Goal: Task Accomplishment & Management: Manage account settings

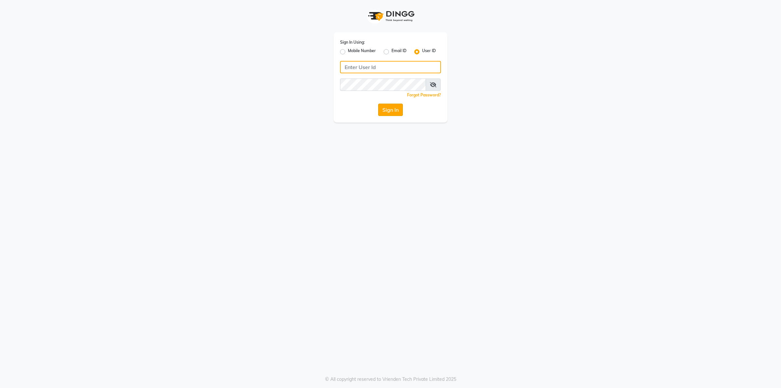
type input "Beauty"
click at [393, 110] on button "Sign In" at bounding box center [390, 109] width 25 height 12
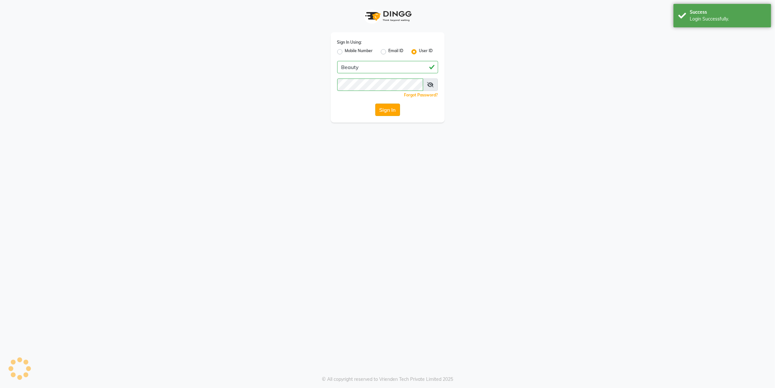
select select "100"
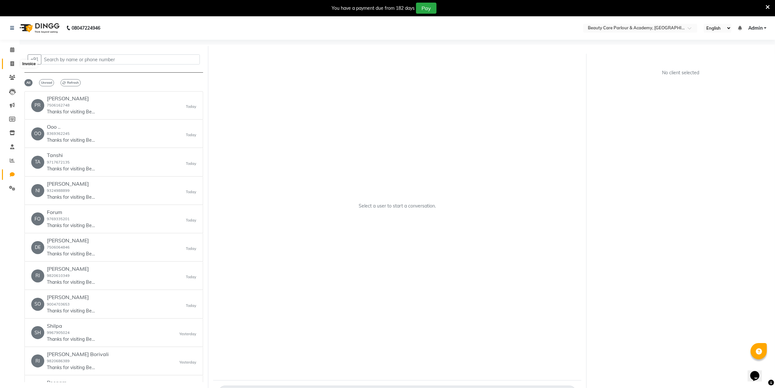
click at [11, 64] on icon at bounding box center [12, 63] width 4 height 5
select select "service"
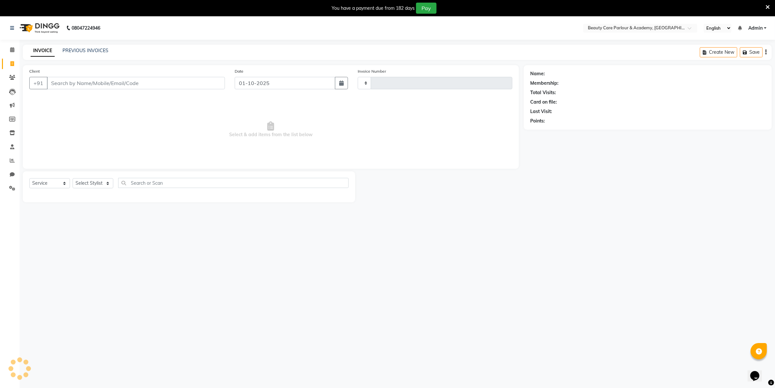
scroll to position [16, 0]
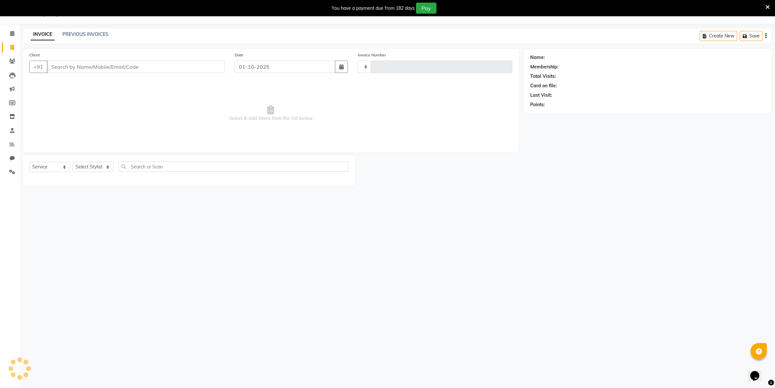
type input "1234"
select select "8049"
click at [75, 33] on link "PREVIOUS INVOICES" at bounding box center [85, 34] width 46 height 6
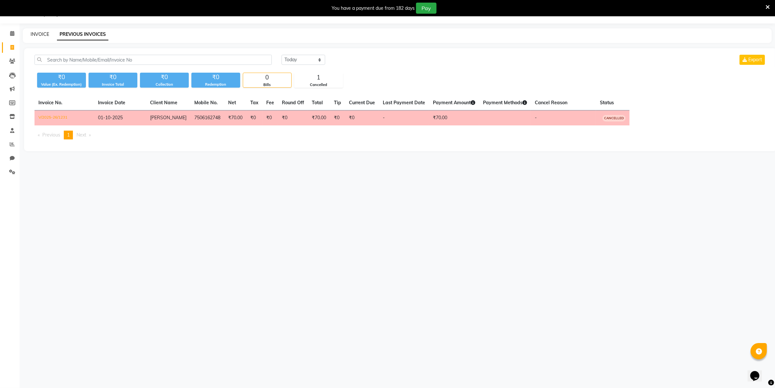
click at [36, 33] on link "INVOICE" at bounding box center [40, 34] width 19 height 6
select select "service"
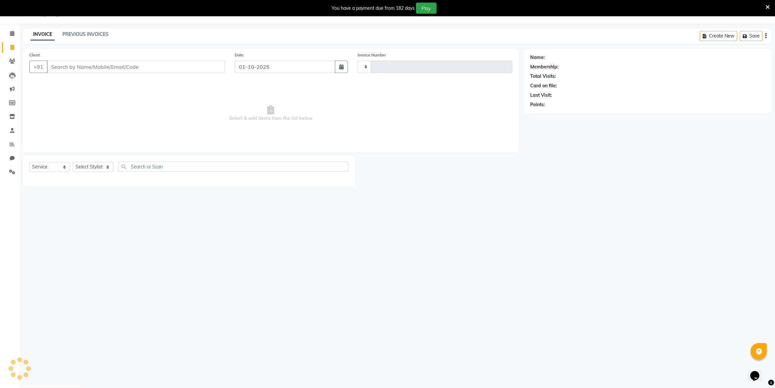
type input "1234"
select select "8049"
click at [53, 66] on input "Client" at bounding box center [136, 67] width 178 height 12
type input "7021914448"
click at [71, 81] on span "702191444" at bounding box center [79, 81] width 29 height 7
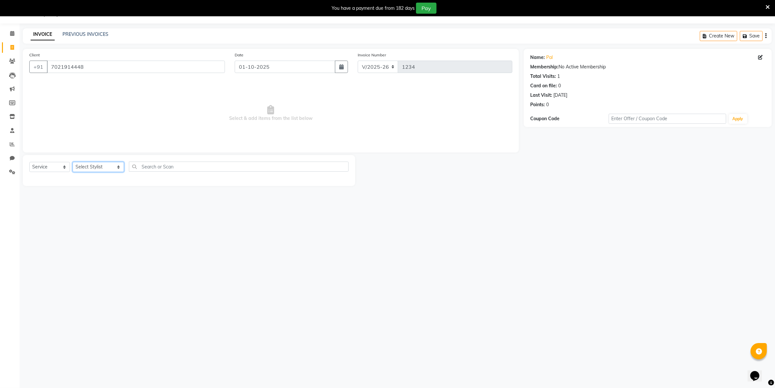
click at [87, 164] on select "Select Stylist [PERSON_NAME] [PERSON_NAME] (Beautician) [PERSON_NAME] [PERSON_N…" at bounding box center [98, 167] width 51 height 10
select select "89330"
click at [73, 162] on select "Select Stylist [PERSON_NAME] [PERSON_NAME] (Beautician) [PERSON_NAME] [PERSON_N…" at bounding box center [98, 167] width 51 height 10
click at [339, 185] on label at bounding box center [341, 186] width 5 height 5
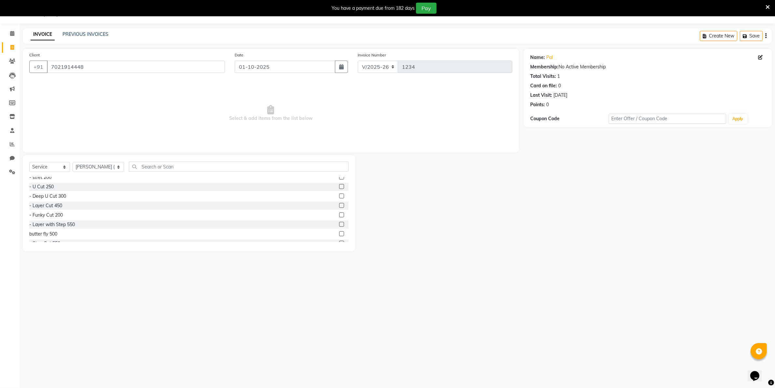
click at [339, 185] on input "checkbox" at bounding box center [341, 187] width 4 height 4
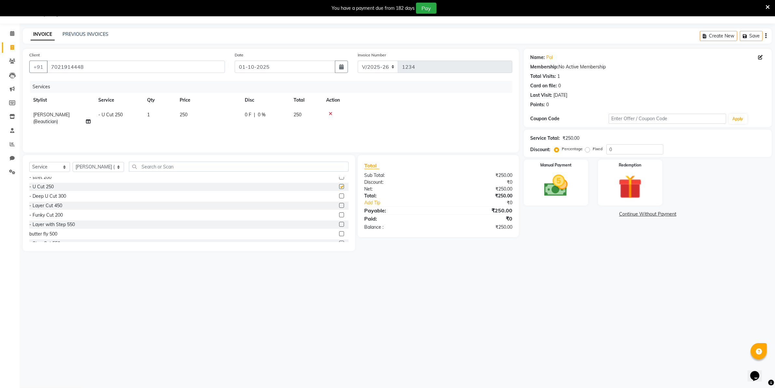
checkbox input "false"
click at [544, 189] on img at bounding box center [556, 185] width 40 height 28
click at [595, 213] on span "GPay" at bounding box center [593, 214] width 13 height 7
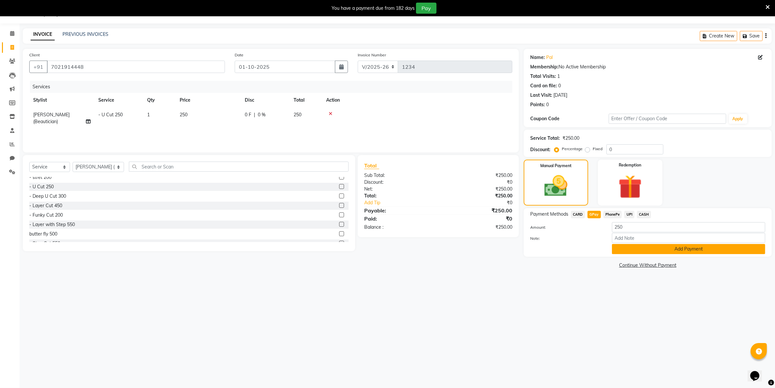
click at [662, 248] on button "Add Payment" at bounding box center [688, 249] width 153 height 10
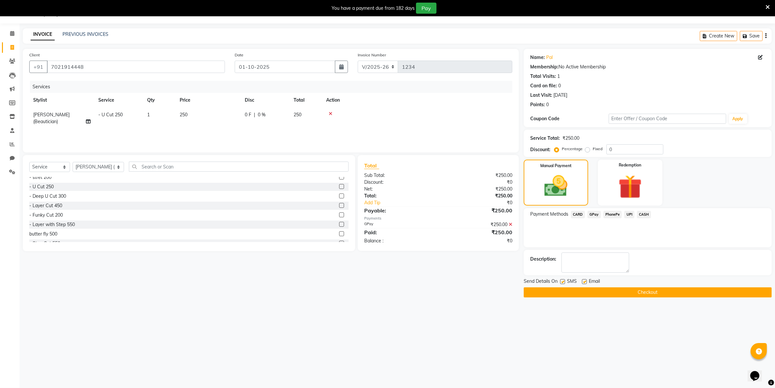
click at [651, 294] on button "Checkout" at bounding box center [648, 292] width 248 height 10
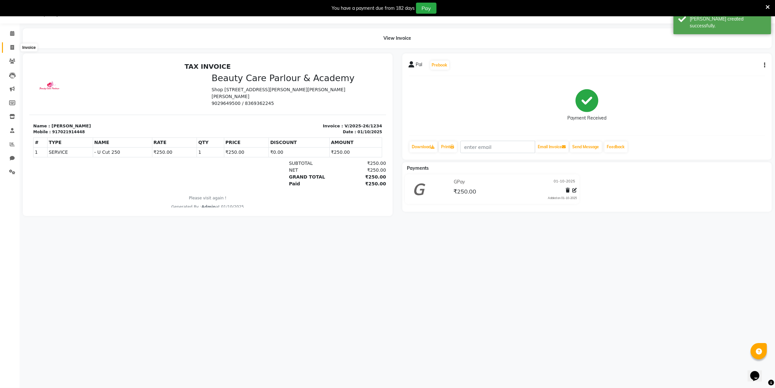
click at [9, 49] on span at bounding box center [12, 47] width 11 height 7
select select "service"
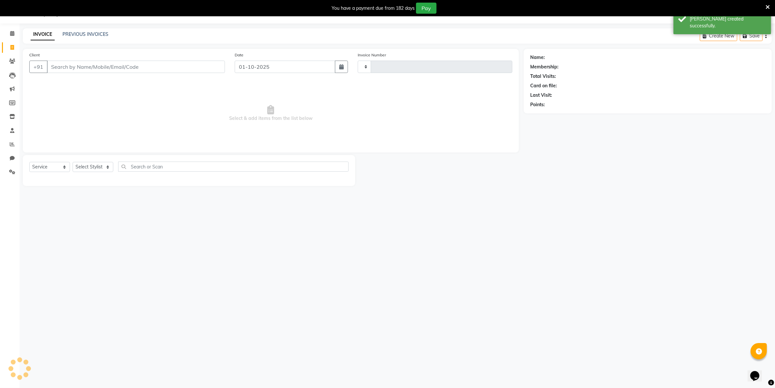
type input "1235"
select select "8049"
click at [51, 63] on input "Client" at bounding box center [136, 67] width 178 height 12
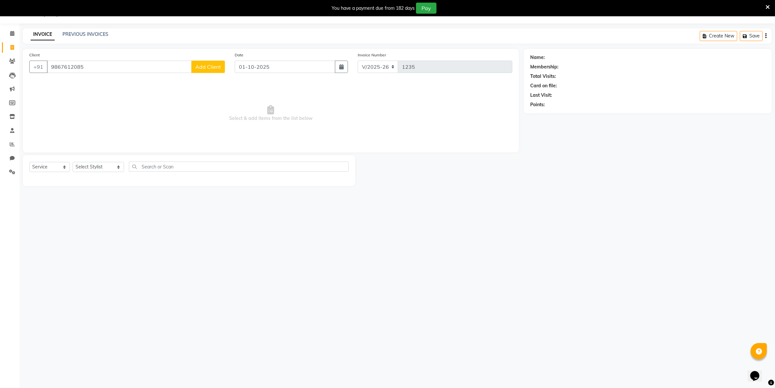
type input "9867612085"
click at [198, 68] on span "Add Client" at bounding box center [208, 66] width 26 height 7
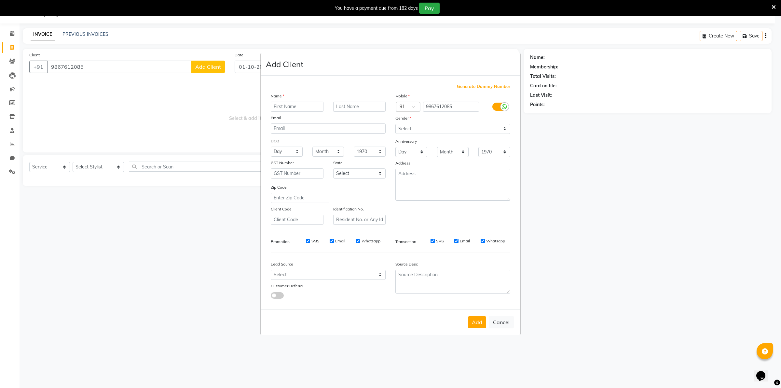
click at [274, 105] on input "text" at bounding box center [297, 107] width 53 height 10
type input "[PERSON_NAME]"
click at [504, 129] on select "Select [DEMOGRAPHIC_DATA] [DEMOGRAPHIC_DATA] Other Prefer Not To Say" at bounding box center [452, 129] width 115 height 10
select select "[DEMOGRAPHIC_DATA]"
click at [395, 124] on select "Select [DEMOGRAPHIC_DATA] [DEMOGRAPHIC_DATA] Other Prefer Not To Say" at bounding box center [452, 129] width 115 height 10
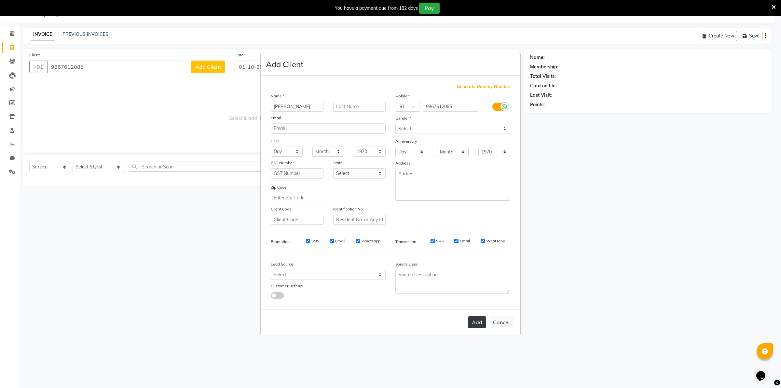
click at [476, 321] on button "Add" at bounding box center [477, 322] width 18 height 12
select select
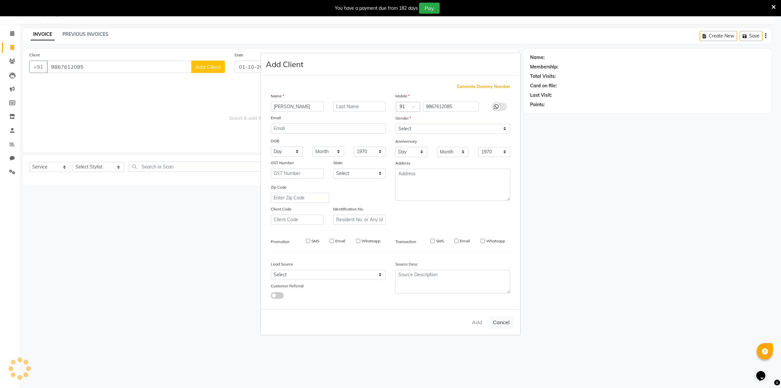
select select
checkbox input "false"
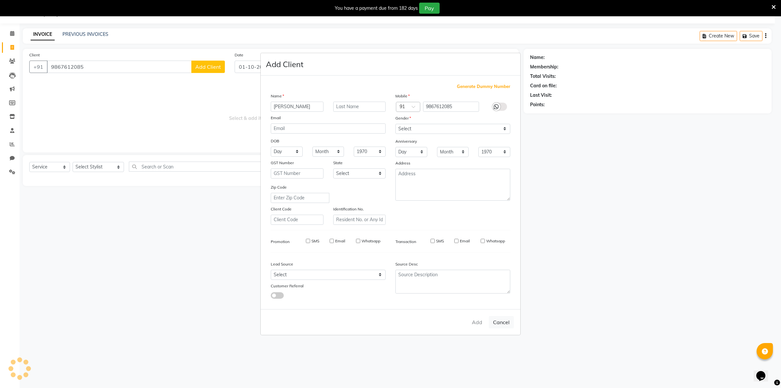
checkbox input "false"
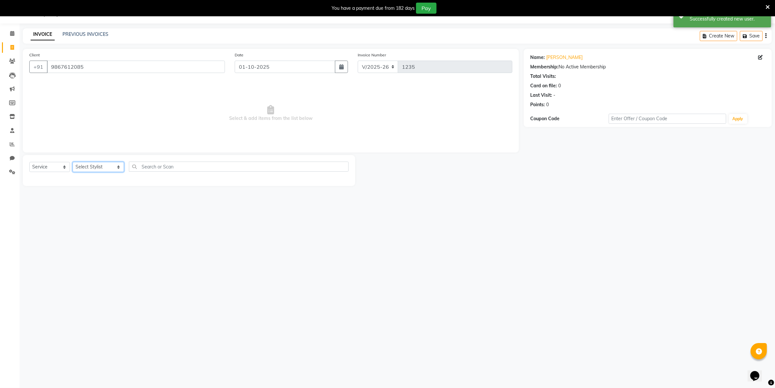
click at [107, 165] on select "Select Stylist [PERSON_NAME] [PERSON_NAME] (Beautician) [PERSON_NAME] [PERSON_N…" at bounding box center [98, 167] width 51 height 10
select select "72763"
click at [73, 162] on select "Select Stylist [PERSON_NAME] [PERSON_NAME] (Beautician) [PERSON_NAME] [PERSON_N…" at bounding box center [98, 167] width 51 height 10
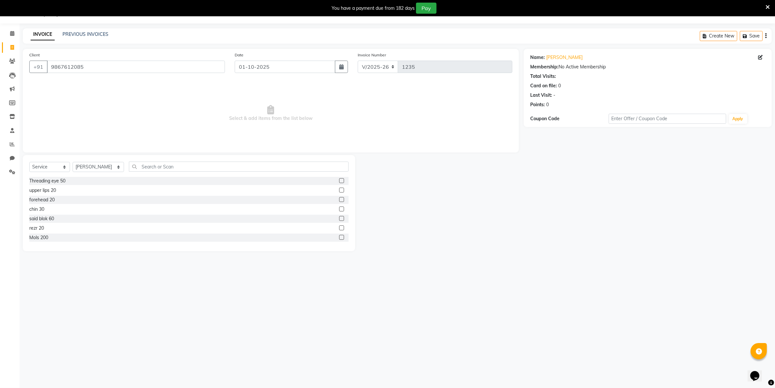
click at [339, 181] on label at bounding box center [341, 180] width 5 height 5
click at [339, 181] on input "checkbox" at bounding box center [341, 181] width 4 height 4
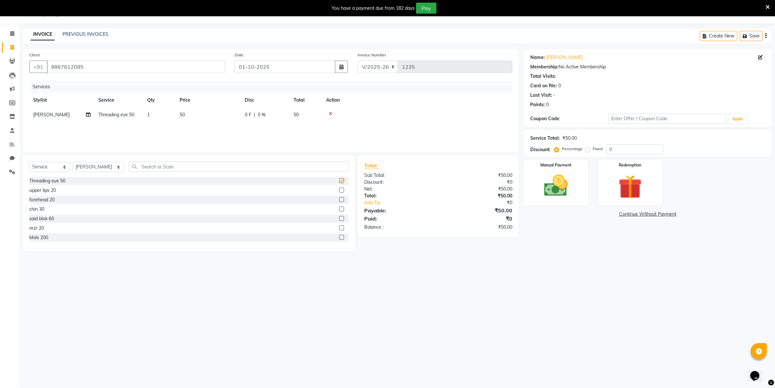
checkbox input "false"
click at [339, 188] on label at bounding box center [341, 189] width 5 height 5
click at [339, 188] on input "checkbox" at bounding box center [341, 190] width 4 height 4
checkbox input "false"
drag, startPoint x: 344, startPoint y: 239, endPoint x: 333, endPoint y: 261, distance: 24.0
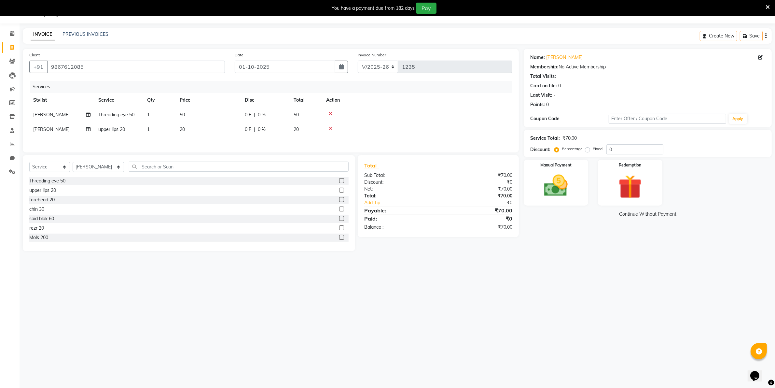
drag, startPoint x: 333, startPoint y: 261, endPoint x: 302, endPoint y: 285, distance: 39.8
drag, startPoint x: 302, startPoint y: 285, endPoint x: 326, endPoint y: 294, distance: 25.5
click at [326, 294] on div "08047224946 Select Location × Beauty Care Parlour & Academy, Kandivali West Eng…" at bounding box center [387, 194] width 775 height 388
drag, startPoint x: 336, startPoint y: 237, endPoint x: 325, endPoint y: 246, distance: 14.3
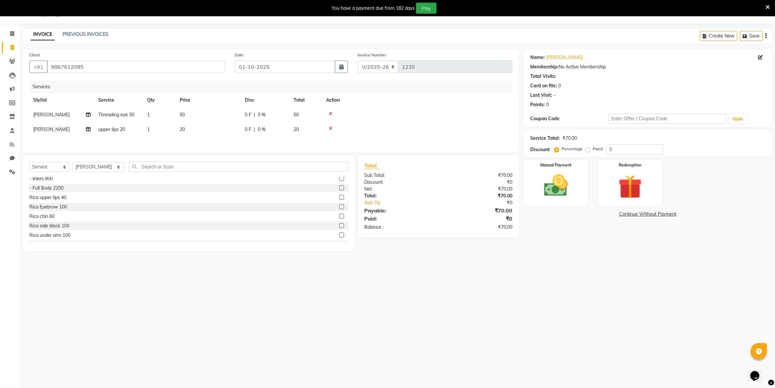
drag, startPoint x: 325, startPoint y: 246, endPoint x: 321, endPoint y: 254, distance: 9.2
drag, startPoint x: 321, startPoint y: 254, endPoint x: 303, endPoint y: 251, distance: 18.6
drag, startPoint x: 303, startPoint y: 251, endPoint x: 290, endPoint y: 239, distance: 17.3
click at [290, 239] on div "Rica under arm 100" at bounding box center [188, 235] width 319 height 8
click at [339, 237] on label at bounding box center [341, 234] width 5 height 5
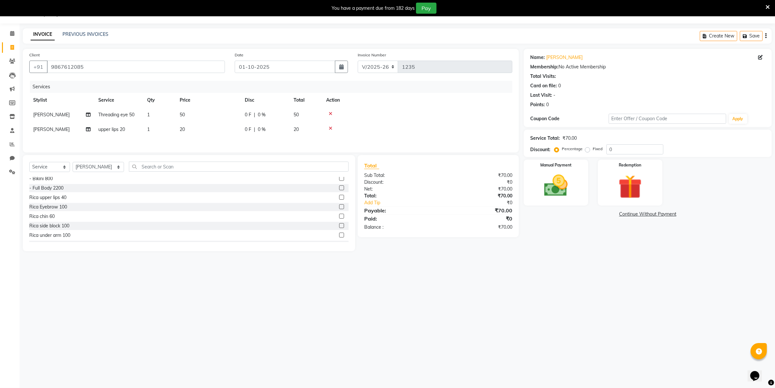
click at [339, 237] on input "checkbox" at bounding box center [341, 235] width 4 height 4
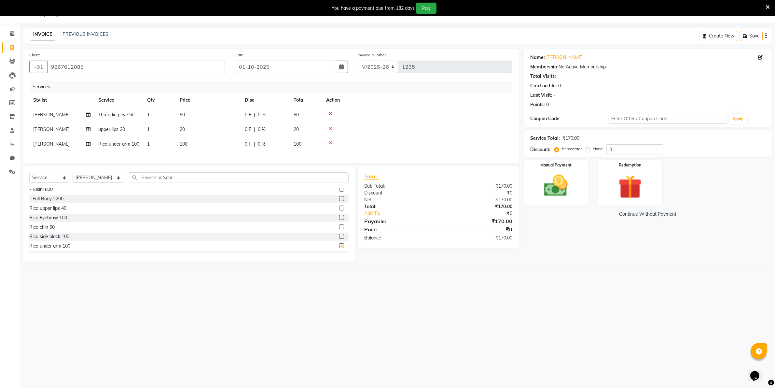
checkbox input "false"
click at [339, 231] on label at bounding box center [341, 228] width 5 height 5
click at [339, 231] on input "checkbox" at bounding box center [341, 228] width 4 height 4
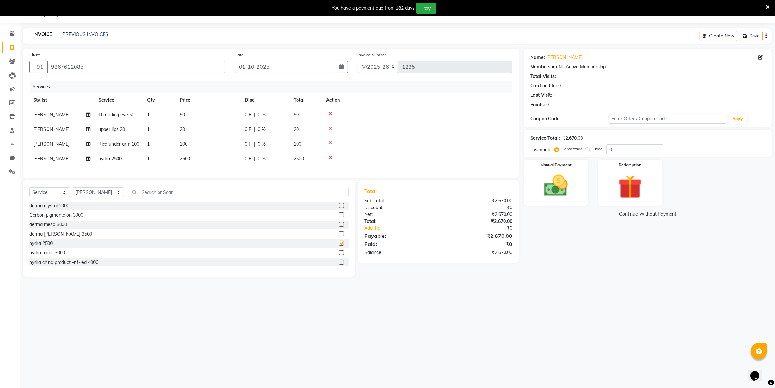
checkbox input "false"
click at [557, 192] on img at bounding box center [556, 185] width 40 height 28
click at [640, 215] on span "CASH" at bounding box center [644, 214] width 14 height 7
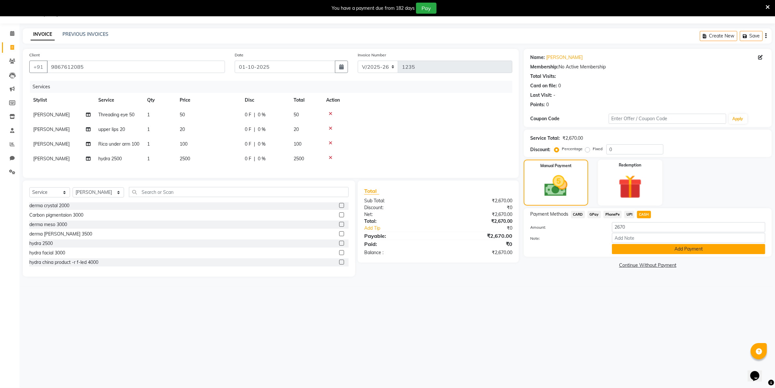
click at [657, 248] on button "Add Payment" at bounding box center [688, 249] width 153 height 10
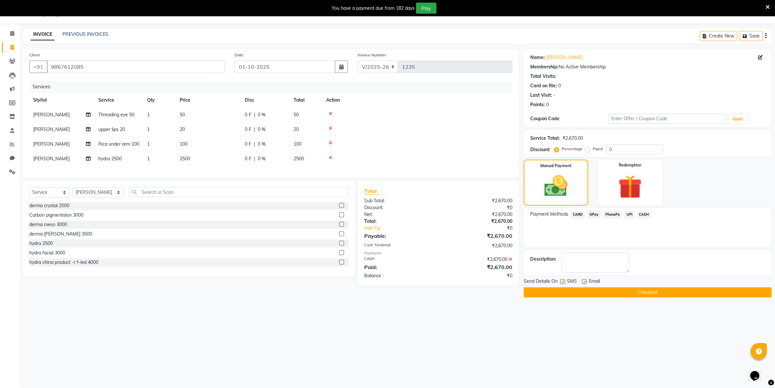
click at [619, 291] on button "Checkout" at bounding box center [648, 292] width 248 height 10
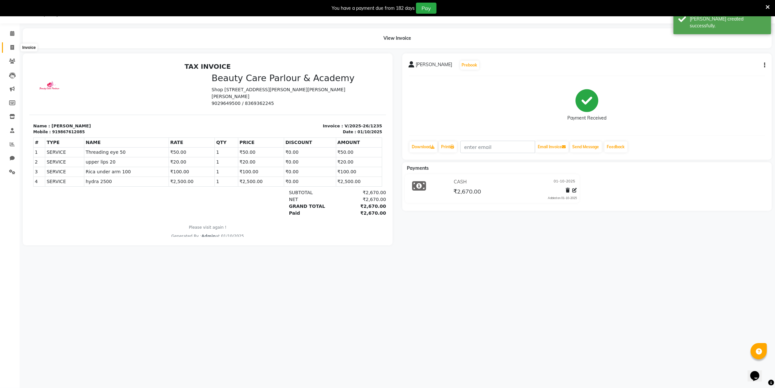
click at [12, 46] on icon at bounding box center [12, 47] width 4 height 5
select select "service"
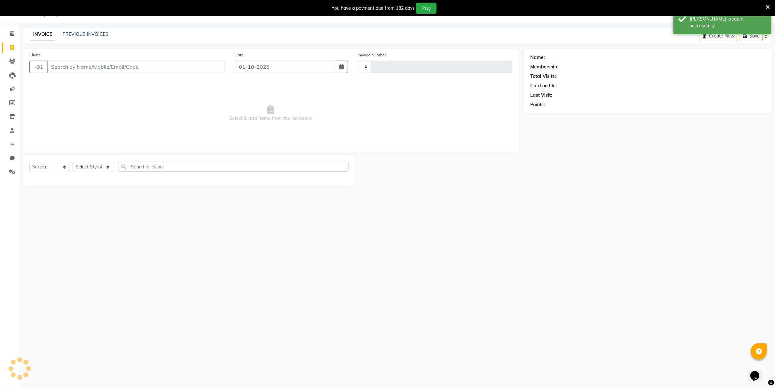
type input "1236"
select select "8049"
click at [11, 33] on icon at bounding box center [12, 33] width 4 height 5
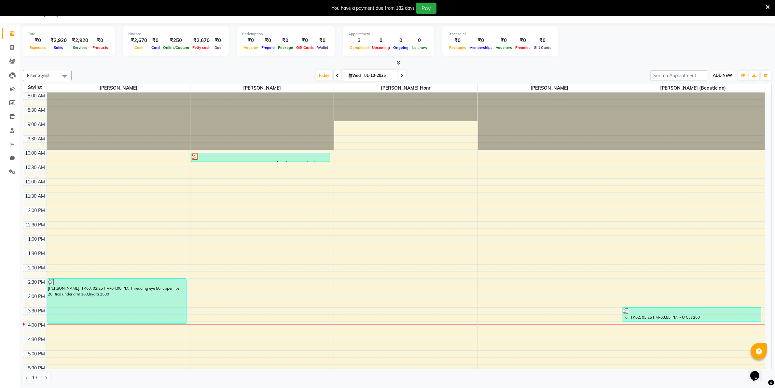
click at [718, 76] on span "ADD NEW" at bounding box center [722, 75] width 19 height 5
click at [703, 104] on link "Add Expense" at bounding box center [707, 105] width 51 height 8
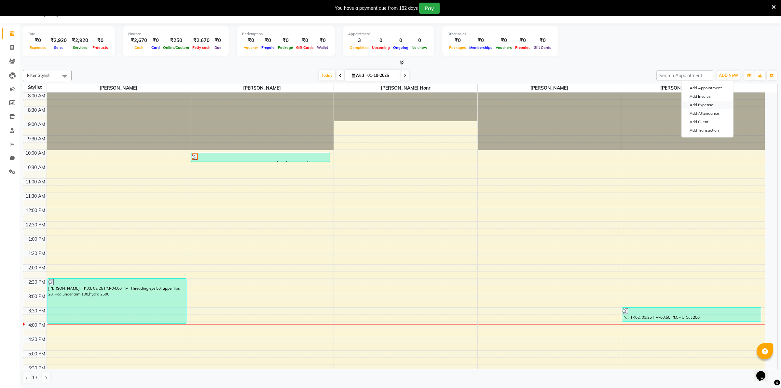
select select "1"
select select "7177"
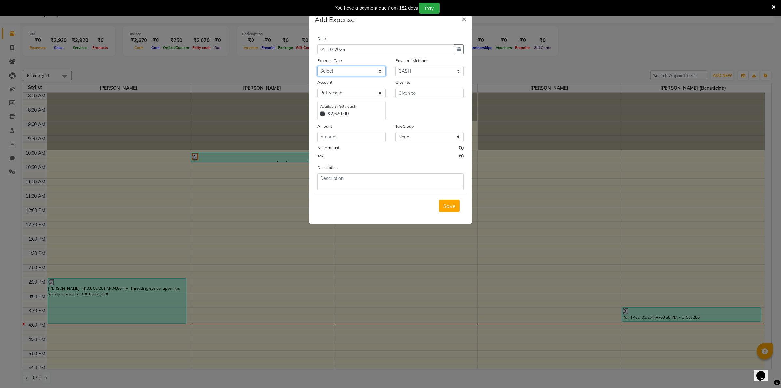
click at [379, 70] on select "Select Advance Salary Bank charges Car maintenance Cash transfer to bank Cash t…" at bounding box center [351, 71] width 68 height 10
select select "10"
click at [317, 66] on select "Select Advance Salary Bank charges Car maintenance Cash transfer to bank Cash t…" at bounding box center [351, 71] width 68 height 10
click at [322, 134] on input "number" at bounding box center [351, 137] width 68 height 10
type input "1500"
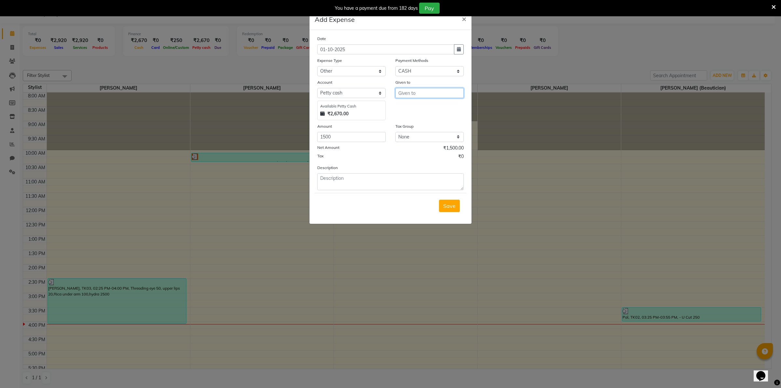
click at [400, 91] on input "text" at bounding box center [429, 93] width 68 height 10
type input "towel & thread"
click at [448, 204] on span "Save" at bounding box center [449, 205] width 12 height 7
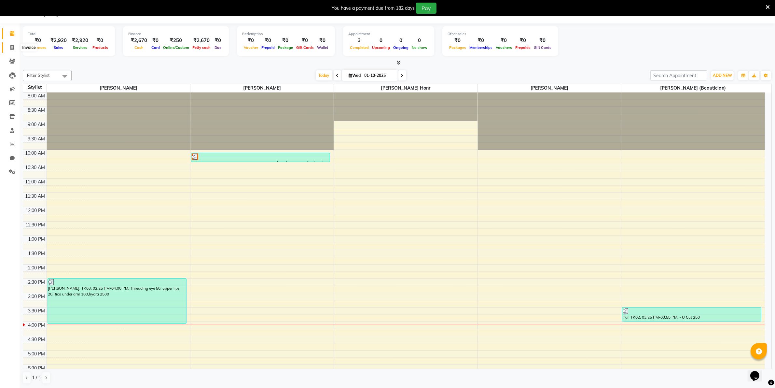
click at [11, 47] on icon at bounding box center [12, 47] width 4 height 5
select select "8049"
select select "service"
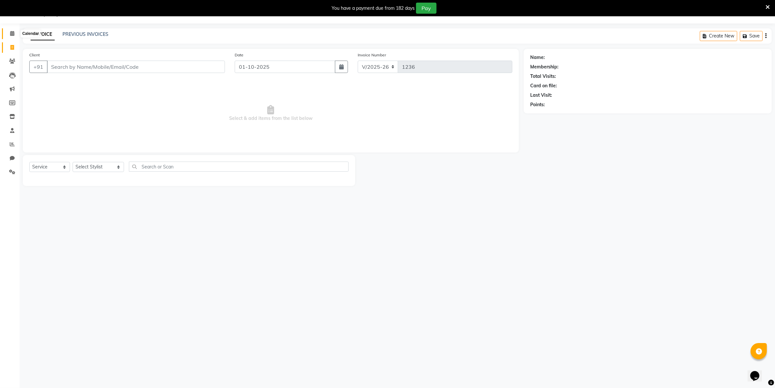
click at [11, 33] on icon at bounding box center [12, 33] width 4 height 5
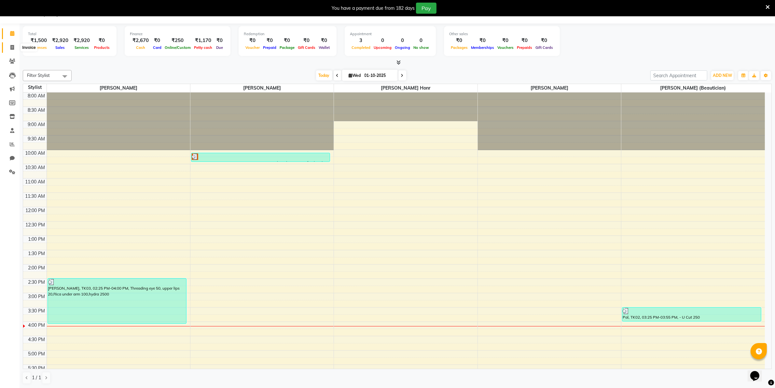
click at [11, 47] on icon at bounding box center [12, 47] width 4 height 5
select select "8049"
select select "service"
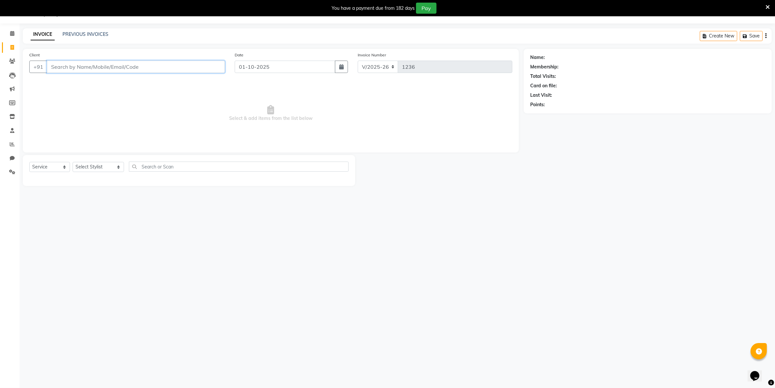
click at [57, 68] on input "Client" at bounding box center [136, 67] width 178 height 12
type input "9004834280"
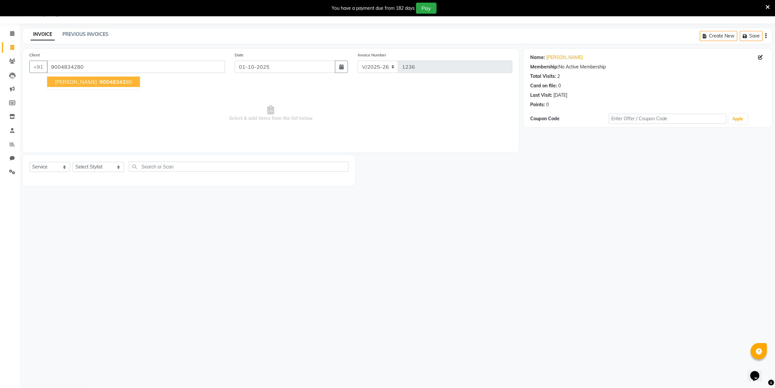
click at [98, 82] on ngb-highlight "90048342 80" at bounding box center [115, 81] width 34 height 7
click at [87, 165] on select "Select Stylist [PERSON_NAME] [PERSON_NAME] (Beautician) [PERSON_NAME] [PERSON_N…" at bounding box center [98, 167] width 51 height 10
select select "72763"
click at [73, 162] on select "Select Stylist [PERSON_NAME] [PERSON_NAME] (Beautician) [PERSON_NAME] [PERSON_N…" at bounding box center [98, 167] width 51 height 10
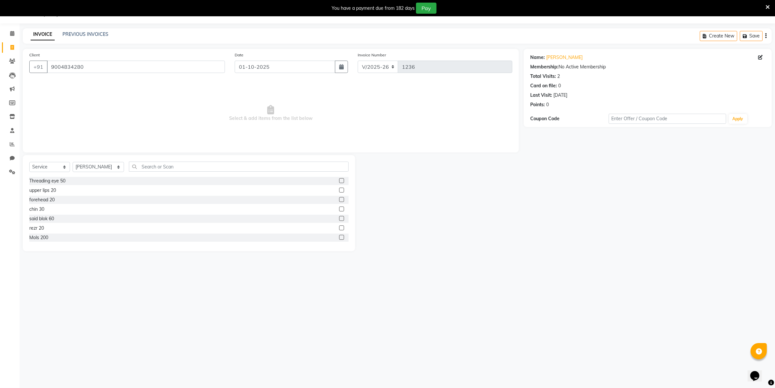
drag, startPoint x: 335, startPoint y: 181, endPoint x: 300, endPoint y: 188, distance: 35.5
drag, startPoint x: 300, startPoint y: 188, endPoint x: 280, endPoint y: 187, distance: 19.2
click at [280, 187] on div "upper lips 20" at bounding box center [188, 190] width 319 height 8
drag, startPoint x: 334, startPoint y: 181, endPoint x: 325, endPoint y: 182, distance: 8.8
drag, startPoint x: 325, startPoint y: 182, endPoint x: 295, endPoint y: 190, distance: 31.3
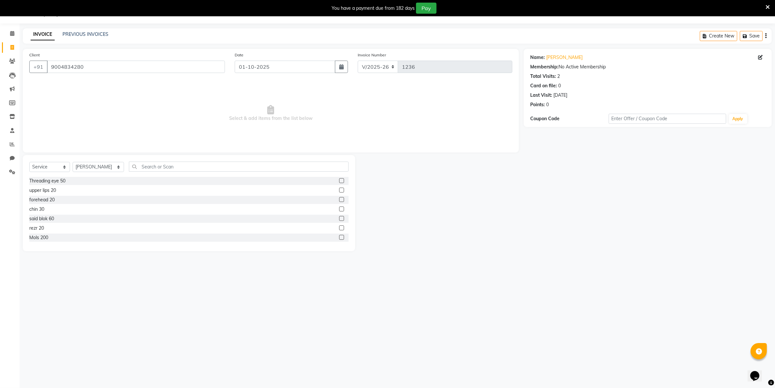
drag, startPoint x: 295, startPoint y: 190, endPoint x: 337, endPoint y: 178, distance: 43.9
click at [339, 178] on label at bounding box center [341, 180] width 5 height 5
click at [339, 179] on input "checkbox" at bounding box center [341, 181] width 4 height 4
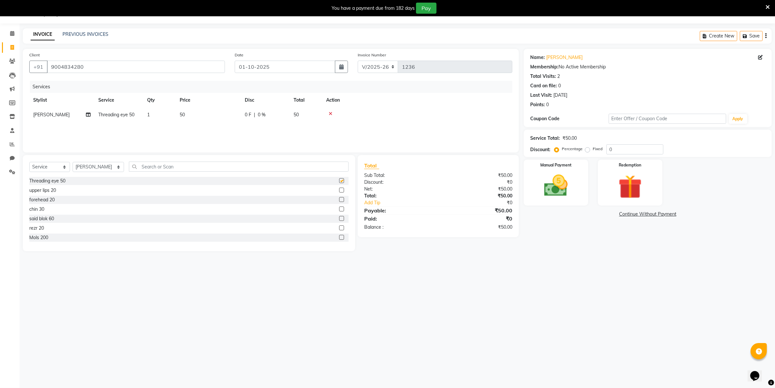
checkbox input "false"
drag, startPoint x: 336, startPoint y: 201, endPoint x: 321, endPoint y: 197, distance: 16.0
drag, startPoint x: 321, startPoint y: 197, endPoint x: 302, endPoint y: 196, distance: 18.6
drag, startPoint x: 302, startPoint y: 196, endPoint x: 481, endPoint y: 263, distance: 191.1
click at [481, 263] on div "08047224946 Select Location × Beauty Care Parlour & Academy, Kandivali West Eng…" at bounding box center [387, 194] width 775 height 388
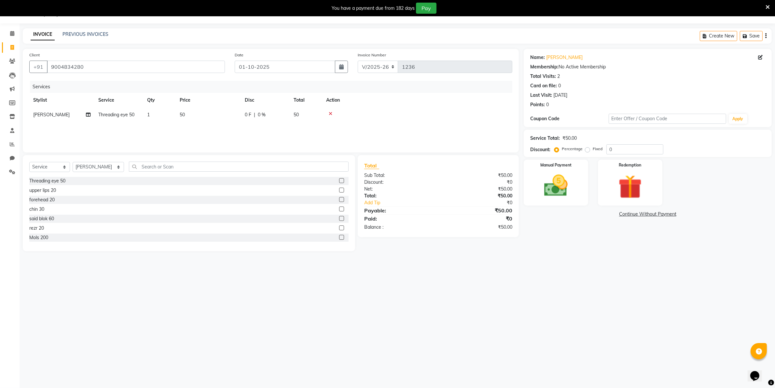
drag, startPoint x: 335, startPoint y: 199, endPoint x: 327, endPoint y: 199, distance: 7.5
drag, startPoint x: 327, startPoint y: 199, endPoint x: 301, endPoint y: 197, distance: 25.8
drag, startPoint x: 301, startPoint y: 197, endPoint x: 444, endPoint y: 256, distance: 153.9
drag, startPoint x: 444, startPoint y: 256, endPoint x: 385, endPoint y: 262, distance: 59.2
click at [385, 262] on div "08047224946 Select Location × Beauty Care Parlour & Academy, Kandivali West Eng…" at bounding box center [387, 194] width 775 height 388
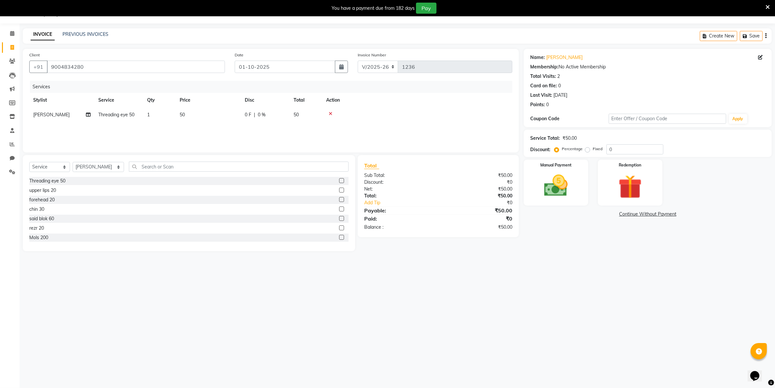
drag, startPoint x: 335, startPoint y: 198, endPoint x: 324, endPoint y: 198, distance: 10.4
drag, startPoint x: 324, startPoint y: 198, endPoint x: 334, endPoint y: 198, distance: 10.1
drag, startPoint x: 334, startPoint y: 198, endPoint x: 330, endPoint y: 198, distance: 3.9
drag, startPoint x: 330, startPoint y: 198, endPoint x: 407, endPoint y: 184, distance: 78.0
click at [407, 184] on div "Discount:" at bounding box center [398, 182] width 79 height 7
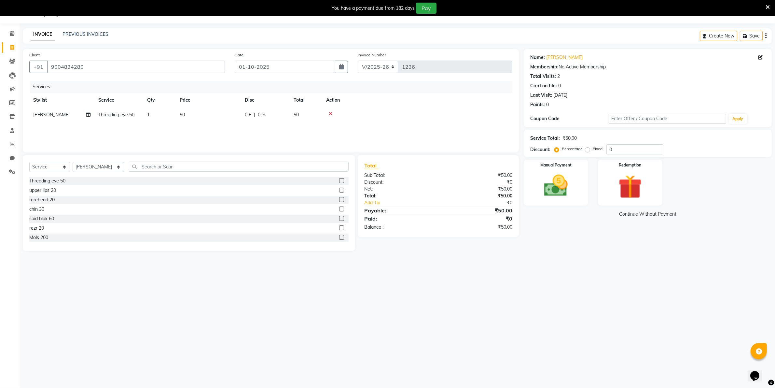
click at [339, 197] on label at bounding box center [341, 199] width 5 height 5
click at [339, 198] on input "checkbox" at bounding box center [341, 200] width 4 height 4
checkbox input "false"
click at [150, 113] on td "1" at bounding box center [159, 114] width 33 height 15
select select "72763"
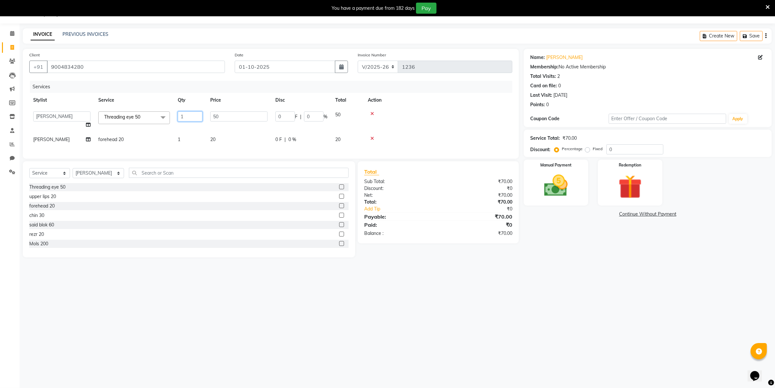
click at [186, 113] on input "1" at bounding box center [190, 116] width 25 height 10
type input "2"
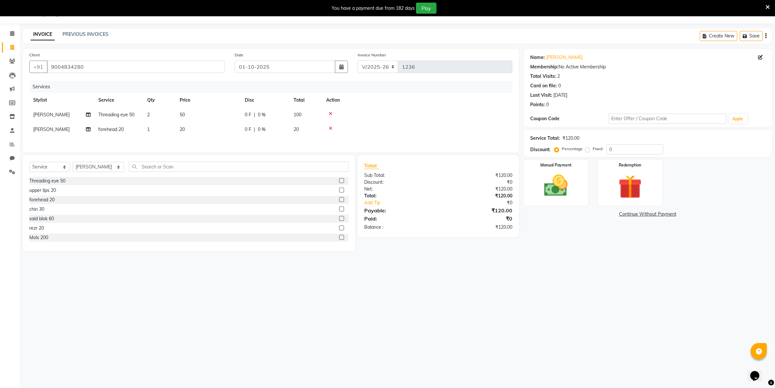
click at [543, 225] on div "Name: [PERSON_NAME] Membership: No Active Membership Total Visits: 2 Card on fi…" at bounding box center [650, 150] width 253 height 202
click at [547, 193] on img at bounding box center [556, 185] width 40 height 28
click at [594, 215] on span "GPay" at bounding box center [593, 214] width 13 height 7
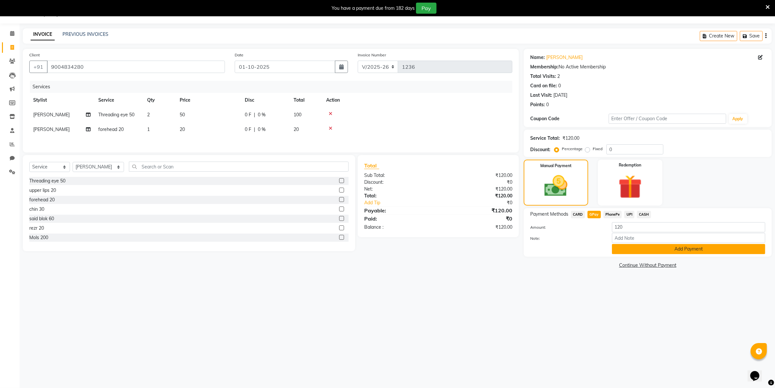
click at [662, 250] on button "Add Payment" at bounding box center [688, 249] width 153 height 10
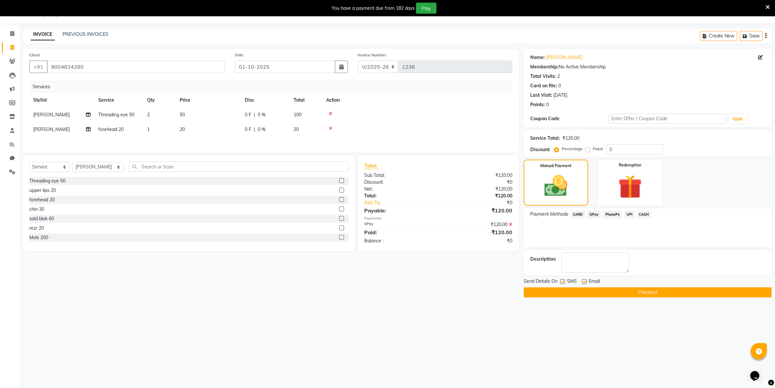
click at [653, 292] on button "Checkout" at bounding box center [648, 292] width 248 height 10
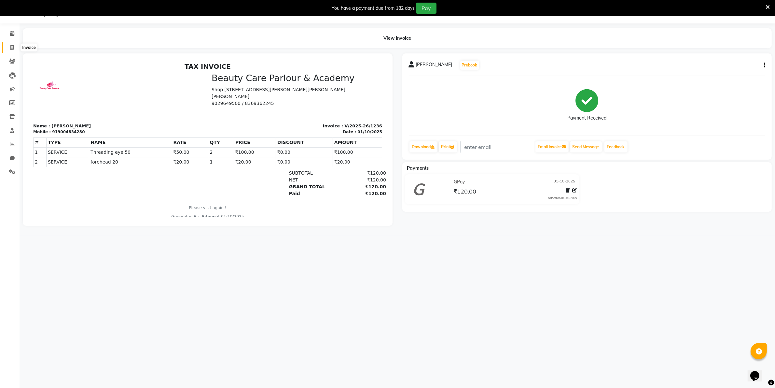
click at [10, 48] on icon at bounding box center [12, 47] width 4 height 5
select select "service"
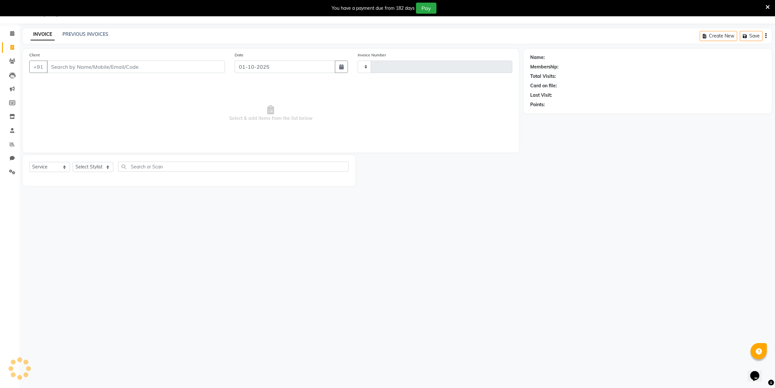
type input "1237"
select select "8049"
